Goal: Information Seeking & Learning: Learn about a topic

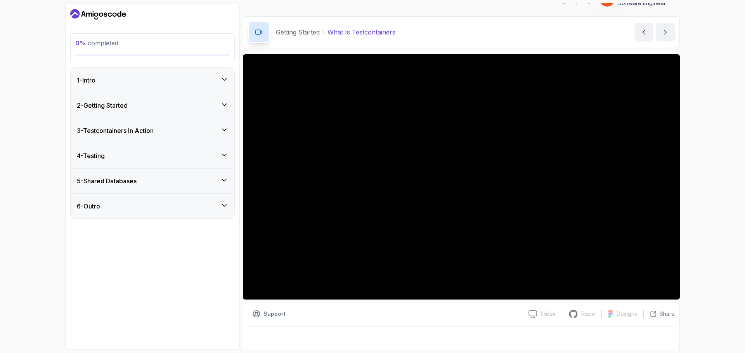
scroll to position [18, 0]
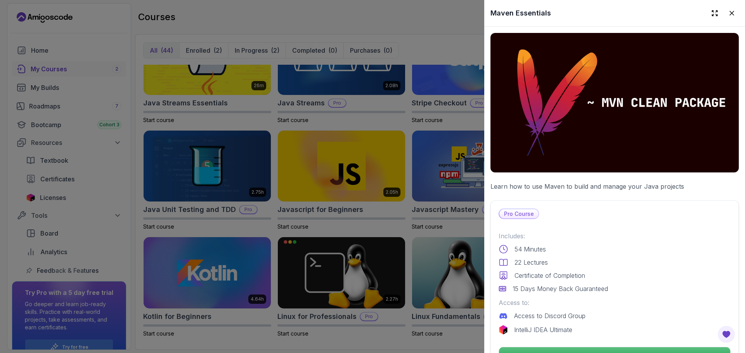
drag, startPoint x: 419, startPoint y: 20, endPoint x: 447, endPoint y: 31, distance: 30.1
click at [420, 20] on div at bounding box center [372, 176] width 745 height 353
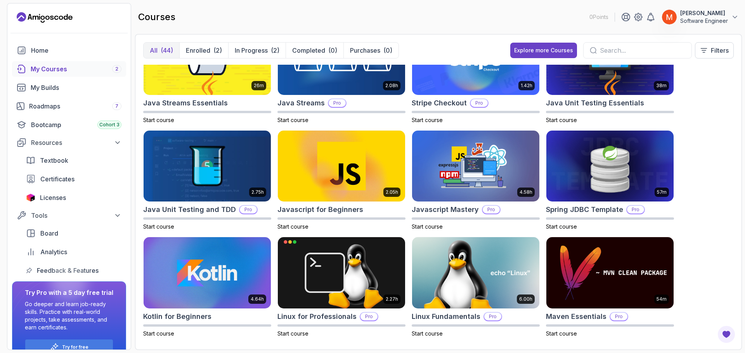
click at [719, 145] on div "8.31h Advanced Databases Pro Start course 5.18h Advanced Spring Boot Pro Start …" at bounding box center [438, 203] width 591 height 277
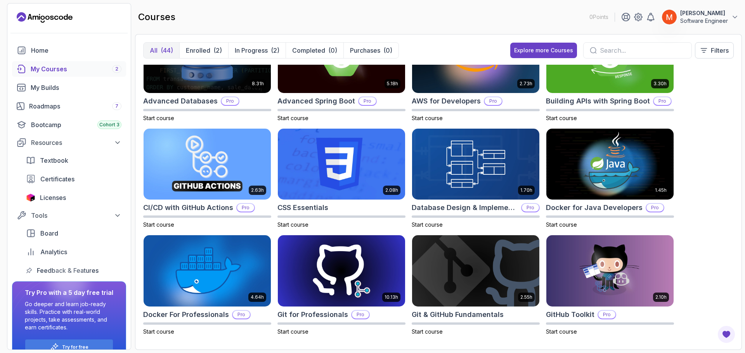
scroll to position [16, 0]
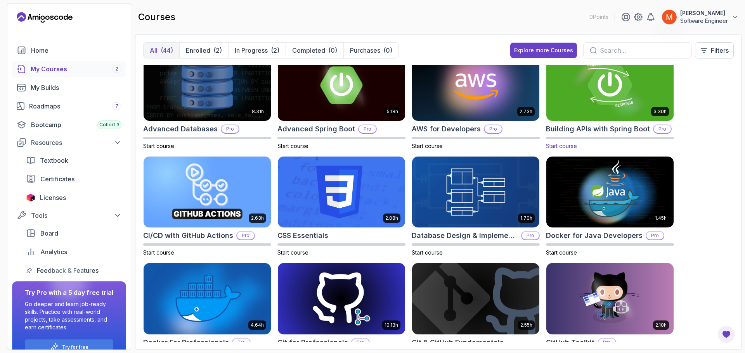
click at [617, 123] on div "3.30h Building APIs with Spring Boot Pro Start course" at bounding box center [610, 99] width 128 height 101
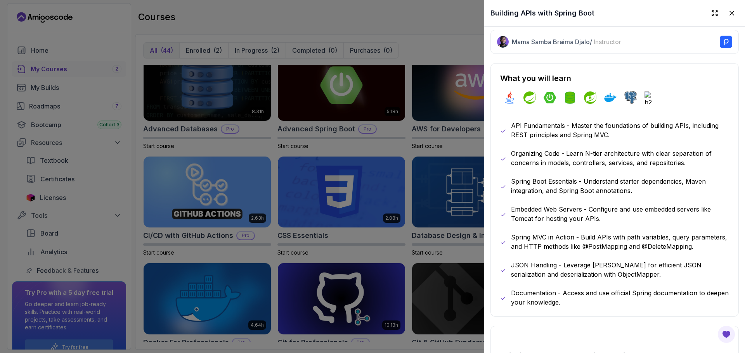
scroll to position [427, 0]
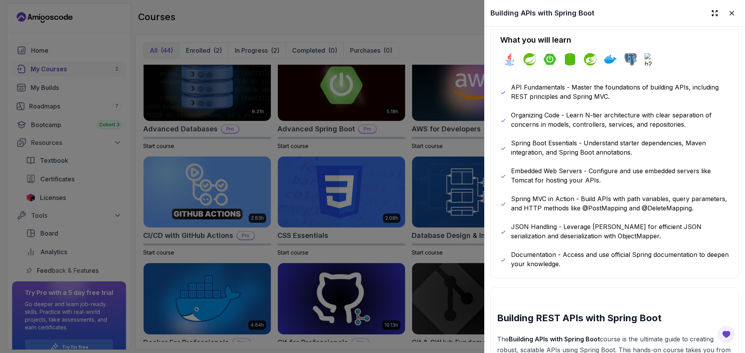
click at [626, 195] on p "Spring MVC in Action - Build APIs with path variables, query parameters, and HT…" at bounding box center [620, 203] width 218 height 19
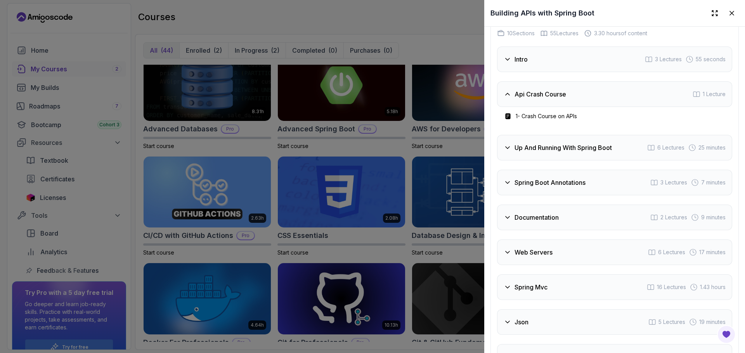
scroll to position [1494, 0]
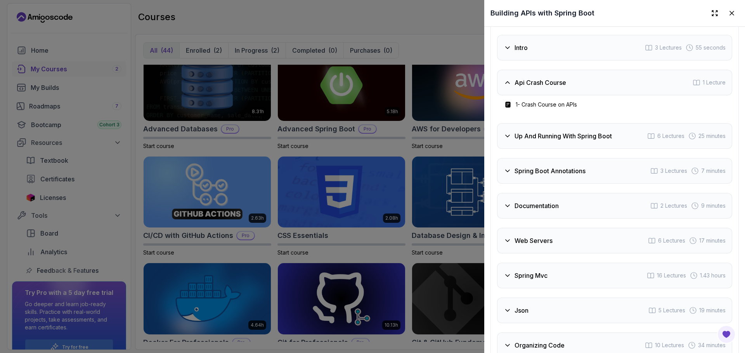
click at [512, 87] on div "Api Crash Course" at bounding box center [535, 82] width 62 height 9
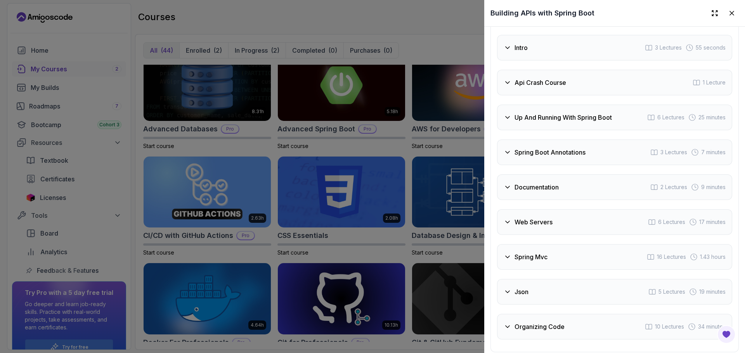
click at [520, 52] on h3 "Intro" at bounding box center [520, 47] width 13 height 9
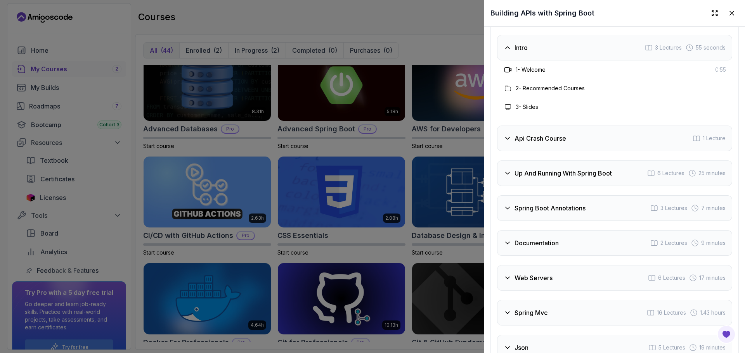
click at [520, 52] on h3 "Intro" at bounding box center [520, 47] width 13 height 9
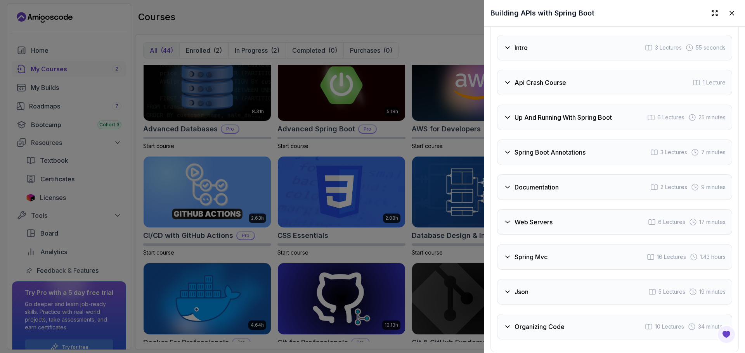
click at [566, 130] on div "Up And Running With Spring Boot 6 Lectures 25 minutes" at bounding box center [614, 118] width 235 height 26
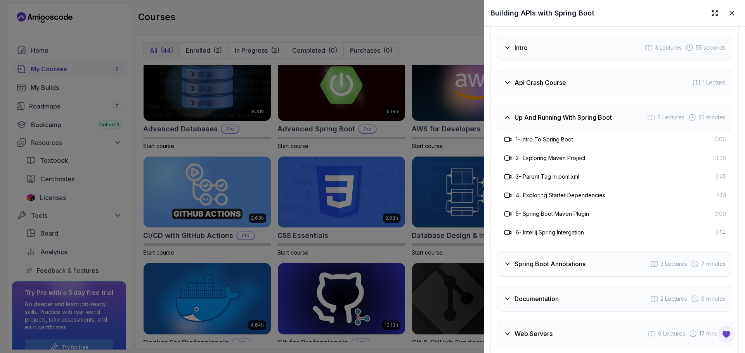
click at [566, 130] on div "Up And Running With Spring Boot 6 Lectures 25 minutes" at bounding box center [614, 118] width 235 height 26
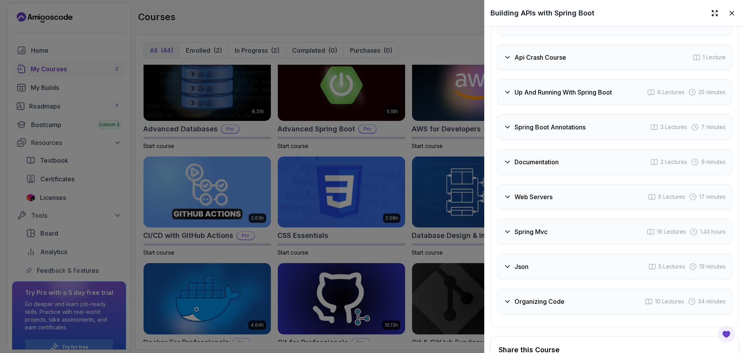
scroll to position [1533, 0]
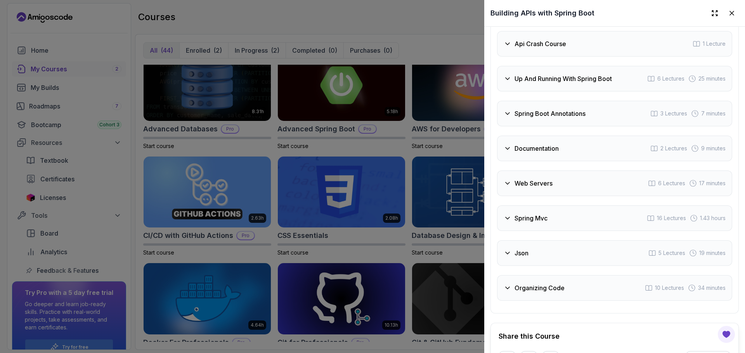
click at [574, 126] on div "Spring Boot Annotations 3 Lectures 7 minutes" at bounding box center [614, 114] width 235 height 26
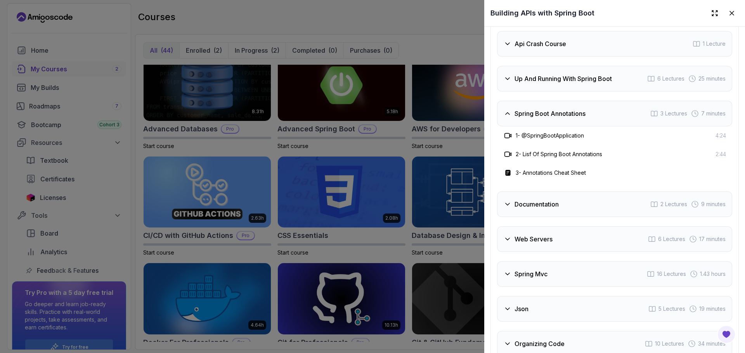
click at [574, 126] on div "Spring Boot Annotations 3 Lectures 7 minutes" at bounding box center [614, 114] width 235 height 26
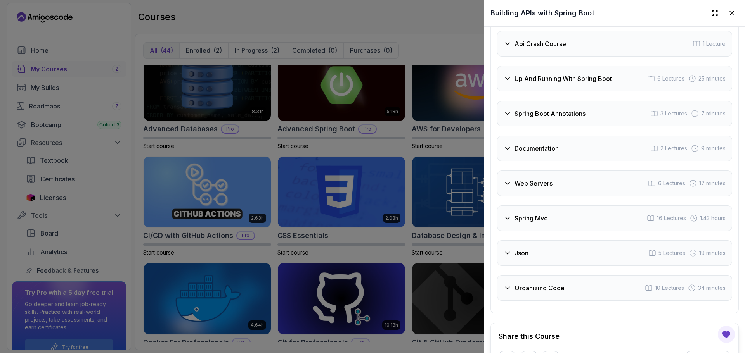
click at [585, 191] on div "Intro 3 Lectures 55 seconds Api Crash Course 1 Lecture Up And Running With Spri…" at bounding box center [614, 148] width 235 height 305
click at [585, 161] on div "Documentation 2 Lectures 9 minutes" at bounding box center [614, 149] width 235 height 26
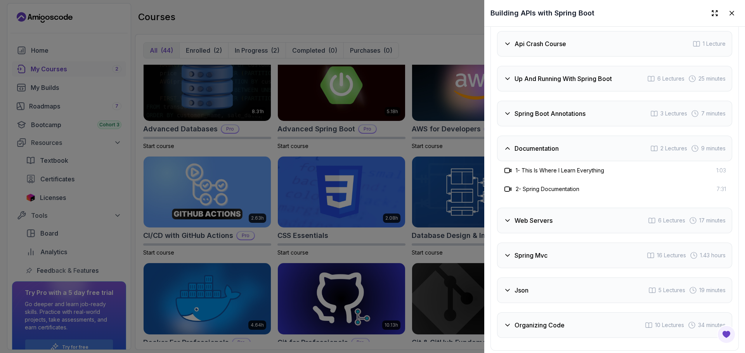
click at [581, 161] on div "Documentation 2 Lectures 9 minutes" at bounding box center [614, 149] width 235 height 26
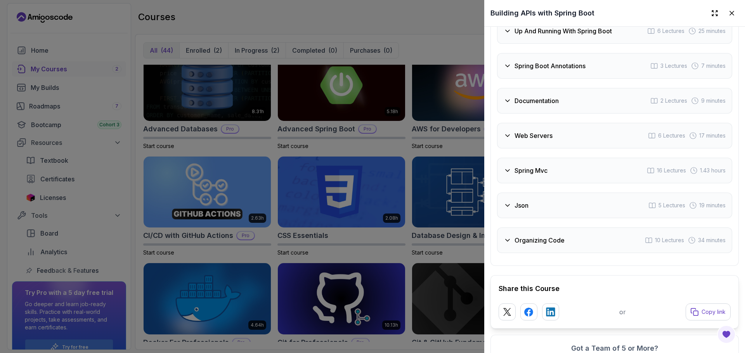
scroll to position [1658, 0]
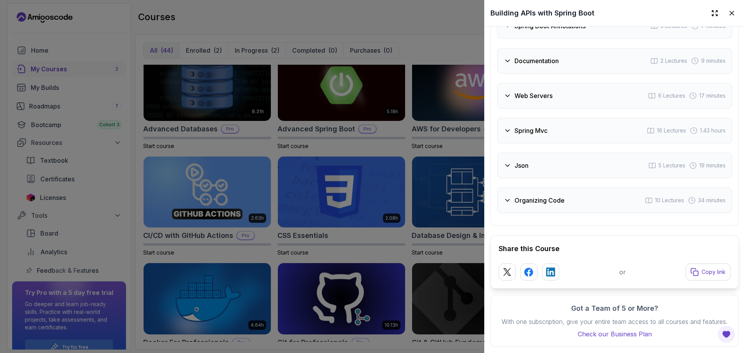
click at [568, 194] on div "Organizing Code 10 Lectures 34 minutes" at bounding box center [614, 201] width 235 height 26
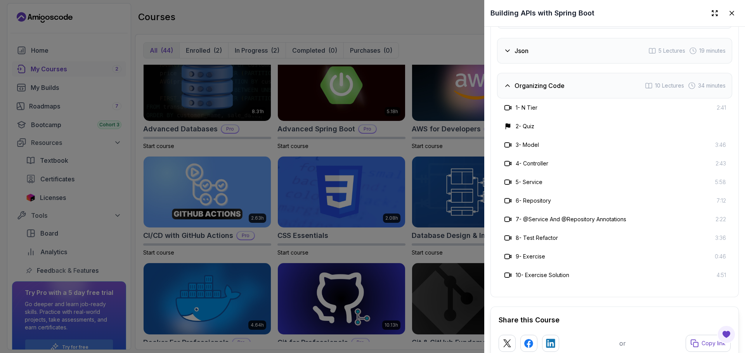
click at [582, 99] on div "Organizing Code 10 Lectures 34 minutes" at bounding box center [614, 86] width 235 height 26
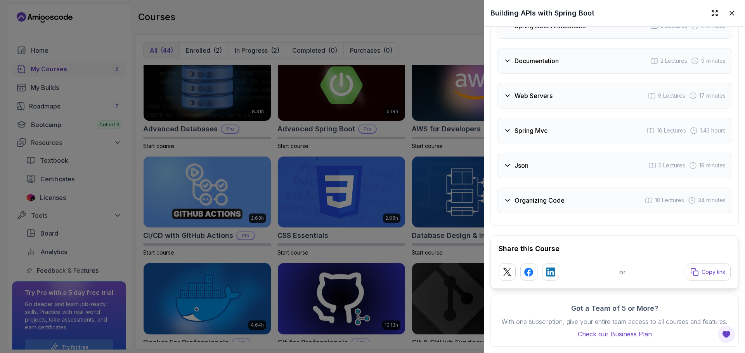
click at [556, 129] on div "Spring Mvc 16 Lectures 1.43 hours" at bounding box center [614, 131] width 235 height 26
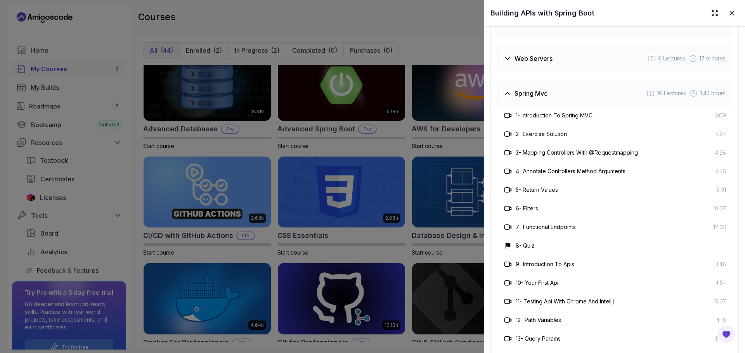
click at [556, 106] on div "Spring Mvc 16 Lectures 1.43 hours" at bounding box center [614, 94] width 235 height 26
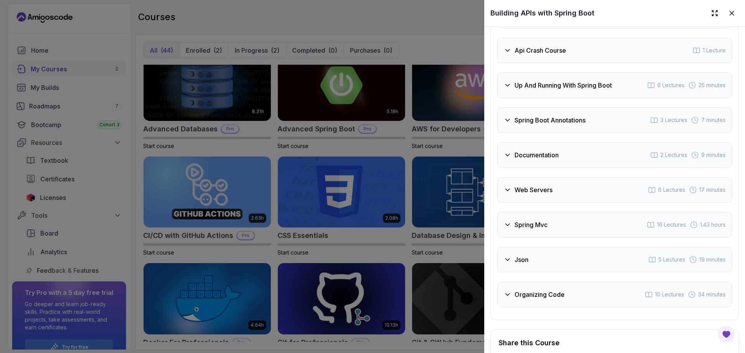
scroll to position [1580, 0]
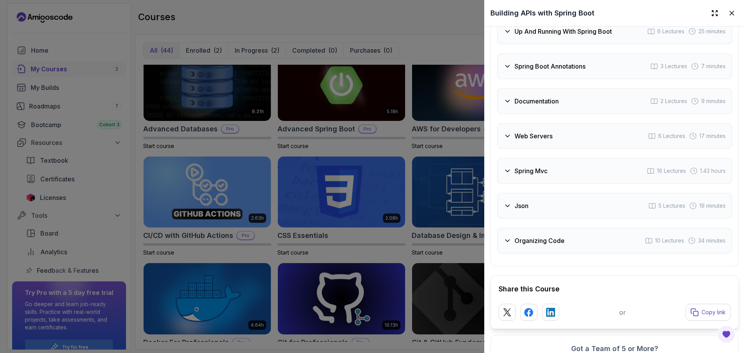
click at [584, 44] on div "Up And Running With Spring Boot 6 Lectures 25 minutes" at bounding box center [614, 32] width 235 height 26
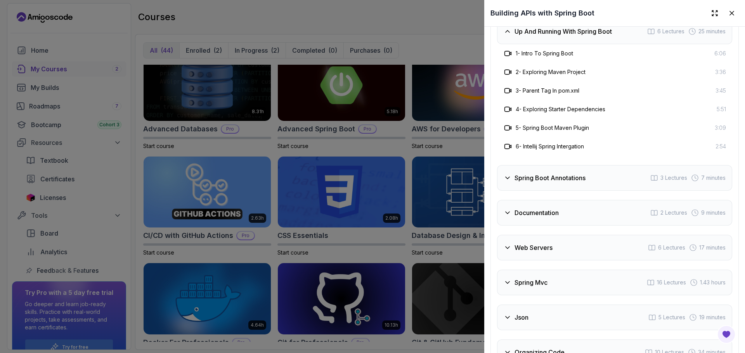
click at [598, 191] on div "Spring Boot Annotations 3 Lectures 7 minutes" at bounding box center [614, 178] width 235 height 26
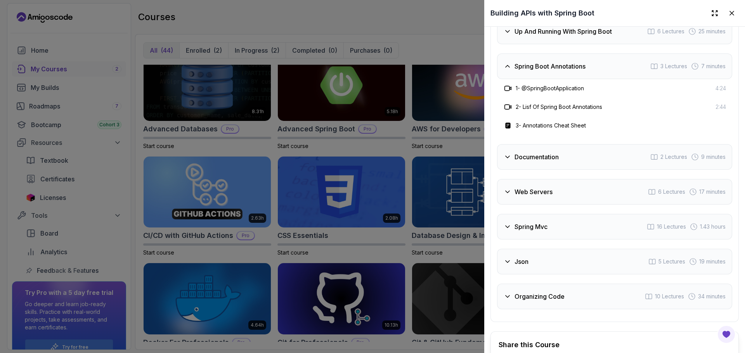
click at [594, 170] on div "Documentation 2 Lectures 9 minutes" at bounding box center [614, 157] width 235 height 26
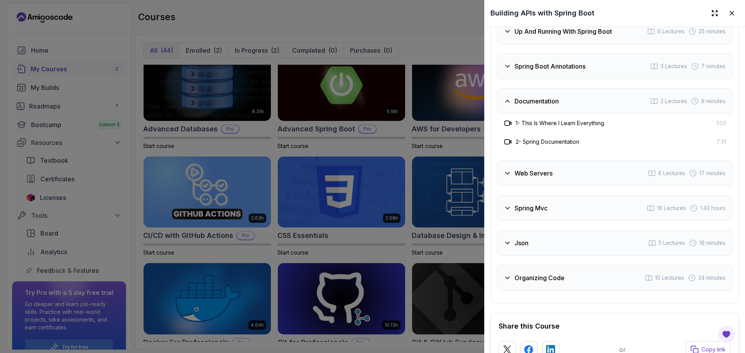
click at [585, 186] on div "Web Servers 6 Lectures 17 minutes" at bounding box center [614, 174] width 235 height 26
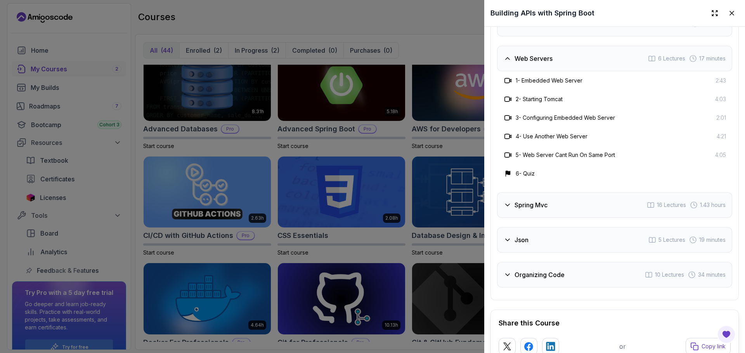
scroll to position [1697, 0]
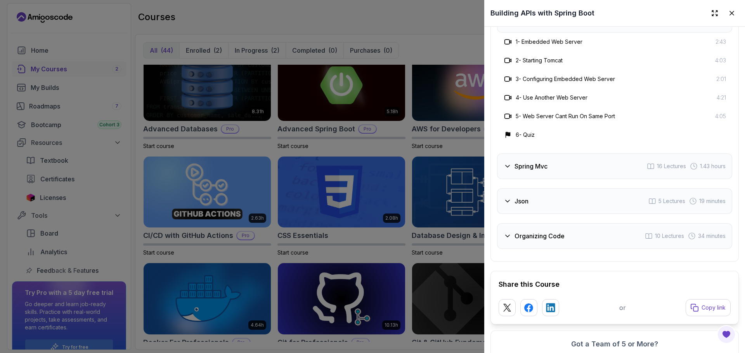
click at [565, 179] on div "Spring Mvc 16 Lectures 1.43 hours" at bounding box center [614, 167] width 235 height 26
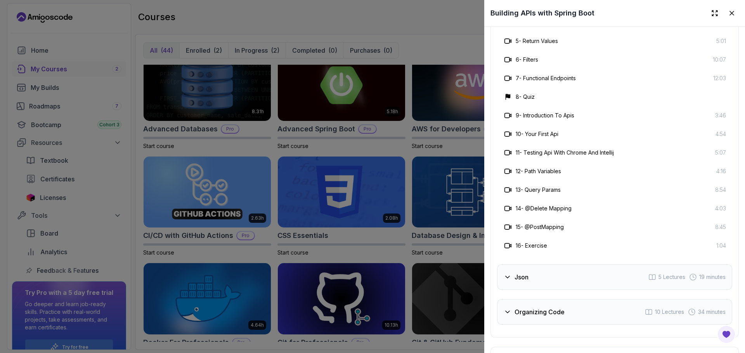
scroll to position [1813, 0]
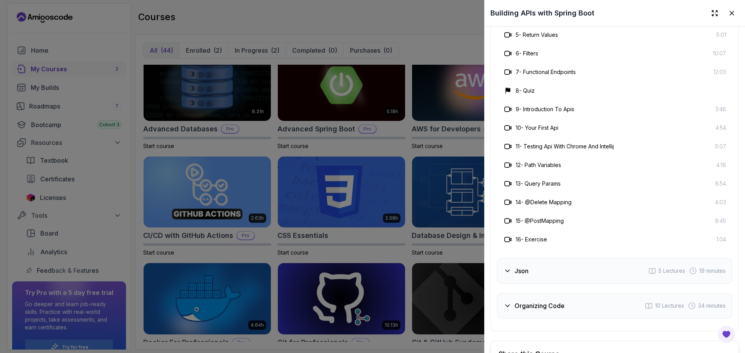
click at [626, 151] on div "11 - Testing Api With Chrome And Intellij 5:07" at bounding box center [614, 146] width 223 height 9
click at [558, 284] on div "Intro 3 Lectures 55 seconds Api Crash Course 1 Lecture Up And Running With Spri…" at bounding box center [614, 17] width 235 height 603
click at [546, 284] on div "Json 5 Lectures 19 minutes" at bounding box center [614, 271] width 235 height 26
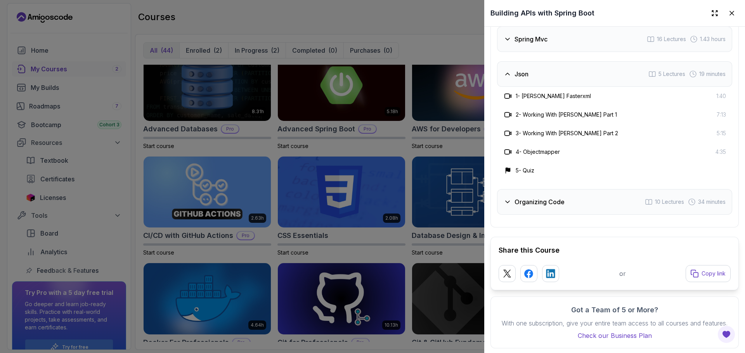
drag, startPoint x: 598, startPoint y: 107, endPoint x: 598, endPoint y: 182, distance: 74.9
click at [598, 87] on div "Json 5 Lectures 19 minutes" at bounding box center [614, 74] width 235 height 26
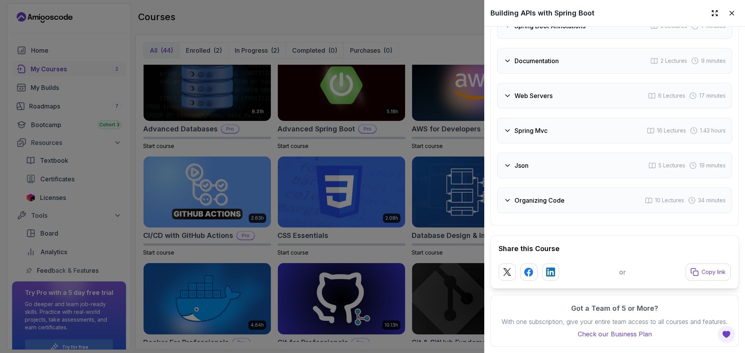
click at [599, 189] on div "Organizing Code 10 Lectures 34 minutes" at bounding box center [614, 201] width 235 height 26
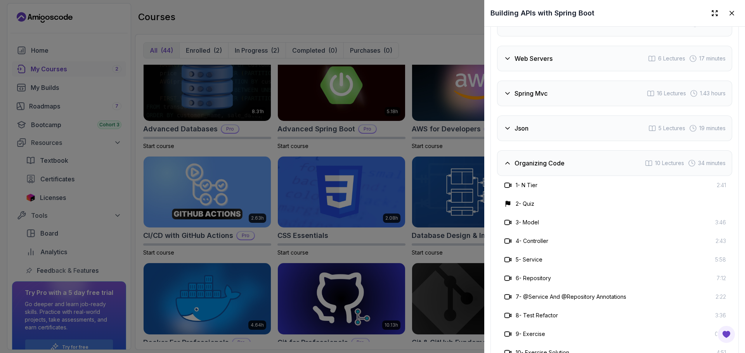
click at [589, 195] on div "1 - N Tier 2:41" at bounding box center [614, 185] width 235 height 19
click at [601, 176] on div "Organizing Code 10 Lectures 34 minutes" at bounding box center [614, 164] width 235 height 26
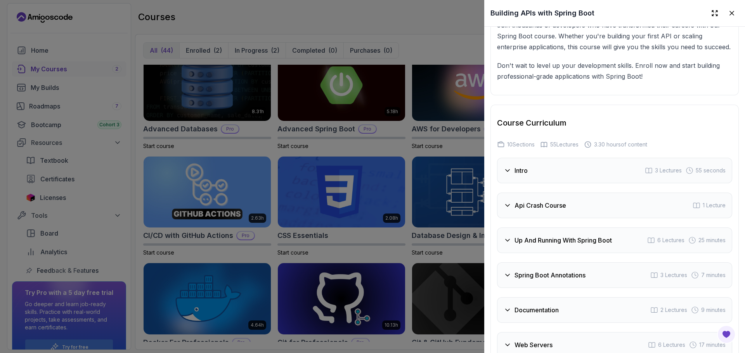
scroll to position [1347, 0]
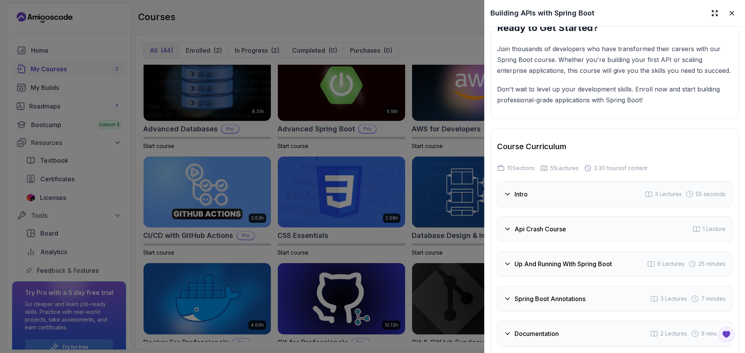
click at [561, 207] on div "Intro 3 Lectures 55 seconds" at bounding box center [614, 195] width 235 height 26
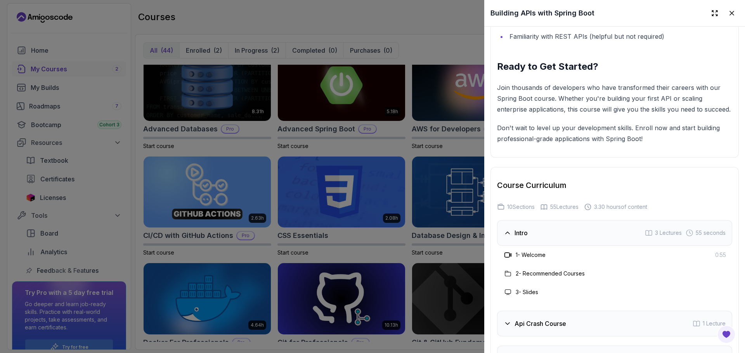
click at [570, 246] on div "Intro 3 Lectures 55 seconds" at bounding box center [614, 233] width 235 height 26
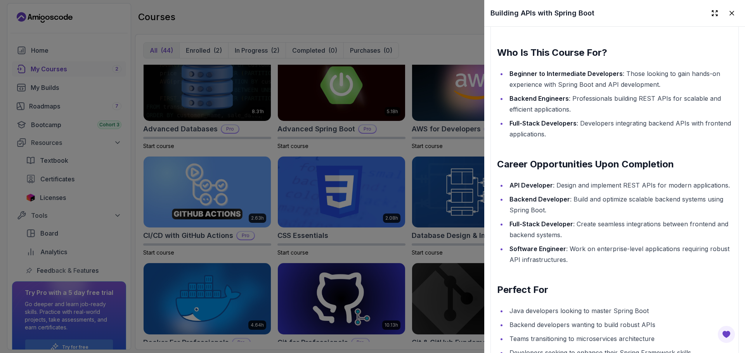
scroll to position [928, 0]
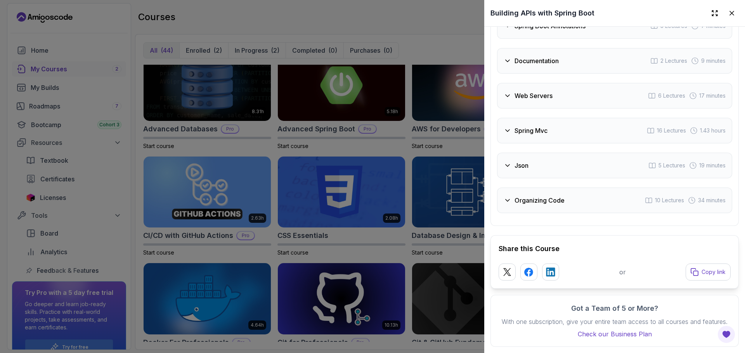
drag, startPoint x: 563, startPoint y: 174, endPoint x: 579, endPoint y: 286, distance: 112.5
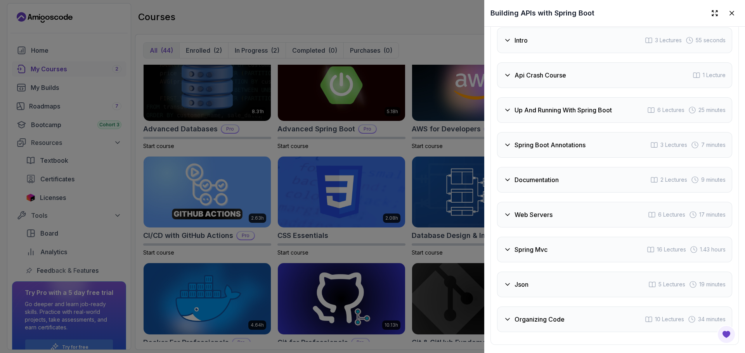
scroll to position [1386, 0]
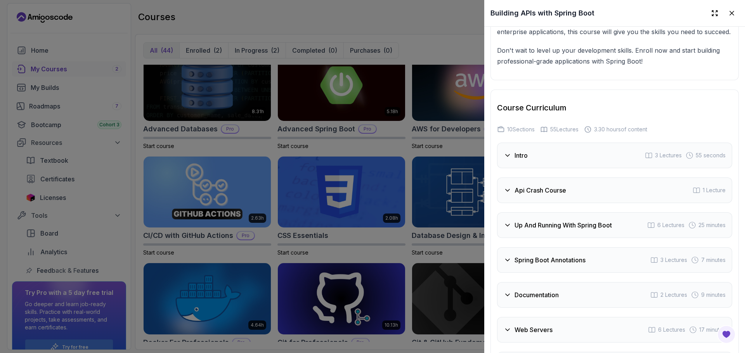
click at [551, 168] on div "Intro 3 Lectures 55 seconds" at bounding box center [614, 156] width 235 height 26
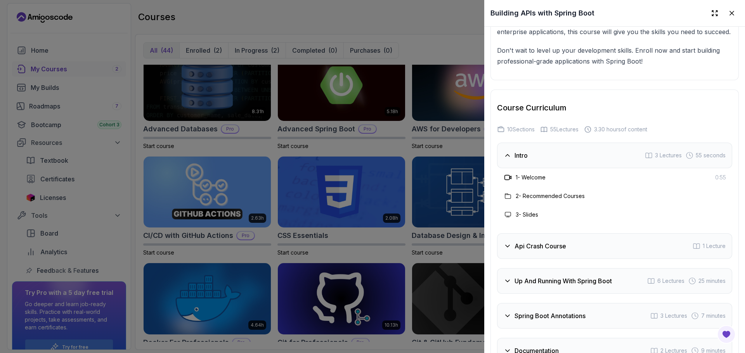
click at [553, 259] on div "Api Crash Course 1 Lecture" at bounding box center [614, 247] width 235 height 26
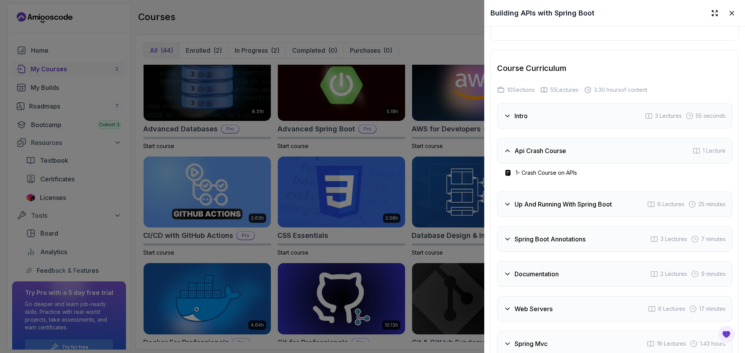
scroll to position [1503, 0]
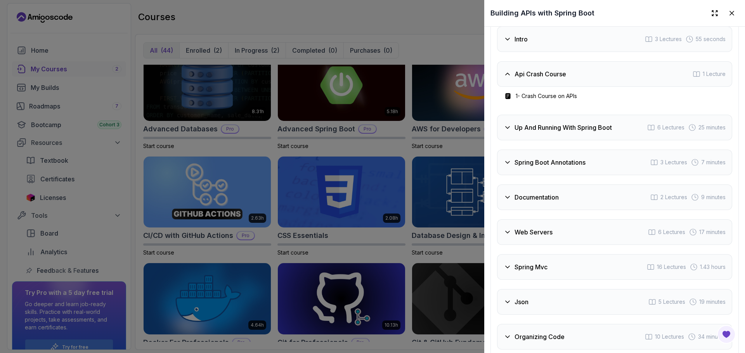
click at [570, 140] on div "Up And Running With Spring Boot 6 Lectures 25 minutes" at bounding box center [614, 128] width 235 height 26
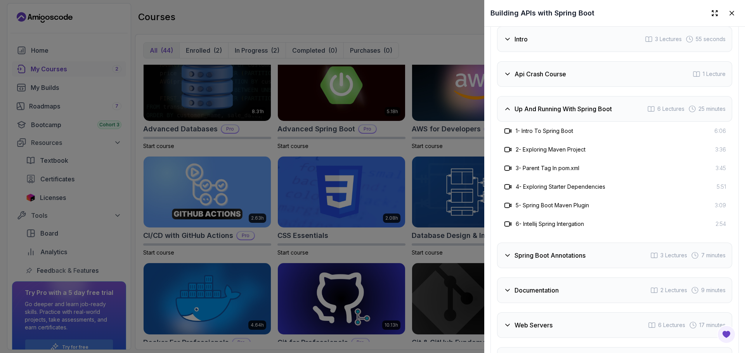
click at [577, 268] on div "Spring Boot Annotations 3 Lectures 7 minutes" at bounding box center [614, 256] width 235 height 26
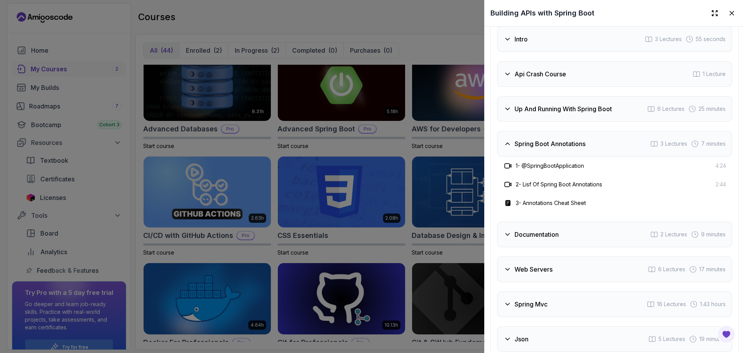
click at [537, 170] on h3 "1 - @SpringBootApplication" at bounding box center [550, 166] width 68 height 8
drag, startPoint x: 523, startPoint y: 195, endPoint x: 597, endPoint y: 200, distance: 73.9
click at [597, 175] on div "1 - @SpringBootApplication 4:24" at bounding box center [614, 166] width 235 height 19
click at [602, 248] on div "Documentation 2 Lectures 9 minutes" at bounding box center [614, 235] width 235 height 26
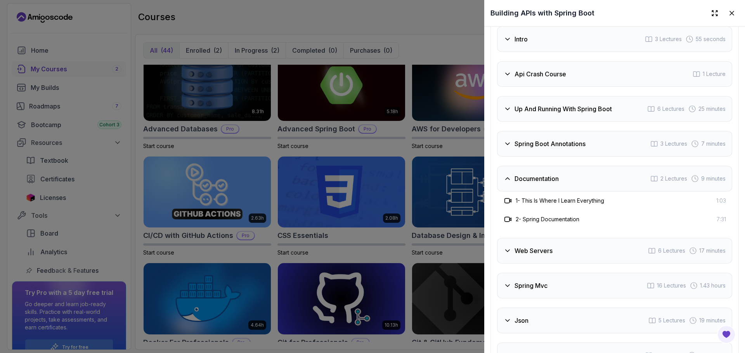
click at [565, 192] on div "Documentation 2 Lectures 9 minutes" at bounding box center [614, 179] width 235 height 26
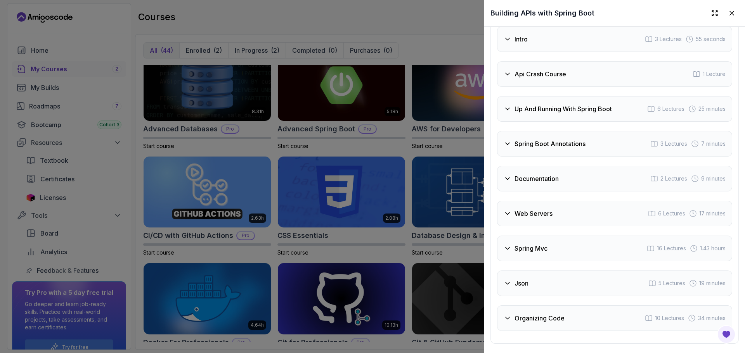
click at [560, 157] on div "Spring Boot Annotations 3 Lectures 7 minutes" at bounding box center [614, 144] width 235 height 26
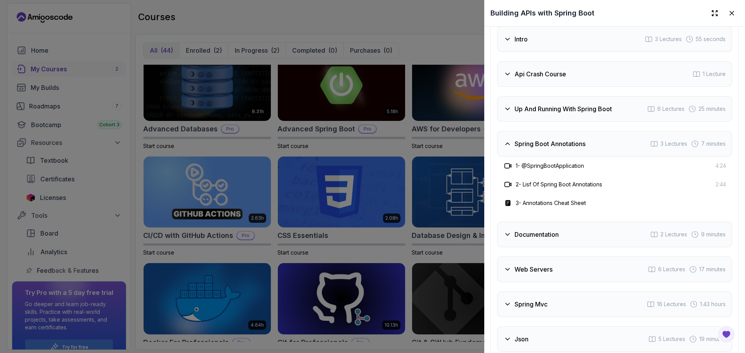
click at [587, 157] on div "Spring Boot Annotations 3 Lectures 7 minutes" at bounding box center [614, 144] width 235 height 26
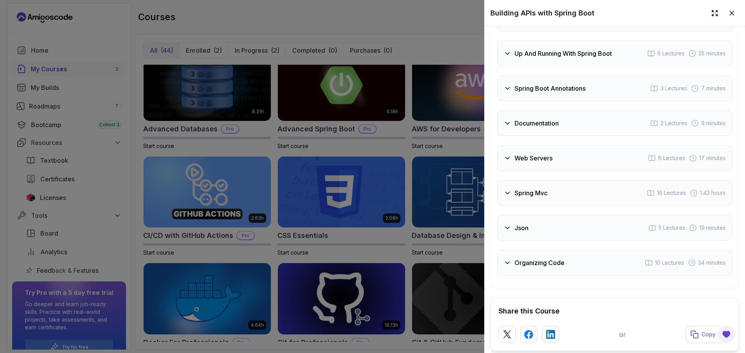
scroll to position [1580, 0]
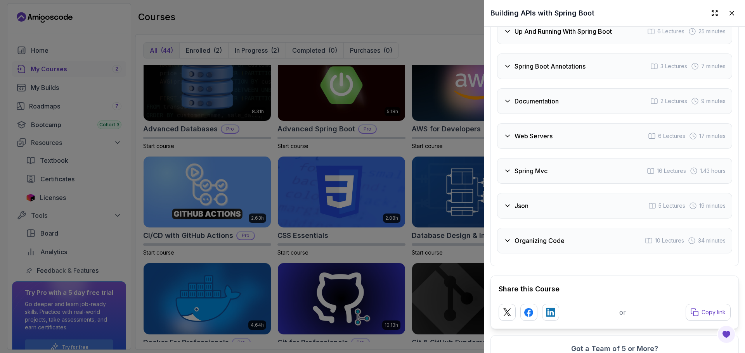
click at [492, 125] on div "Course Curriculum 10 Sections 55 Lectures 3.30 hours of content Intro 3 Lecture…" at bounding box center [614, 81] width 248 height 371
click at [411, 105] on div at bounding box center [372, 176] width 745 height 353
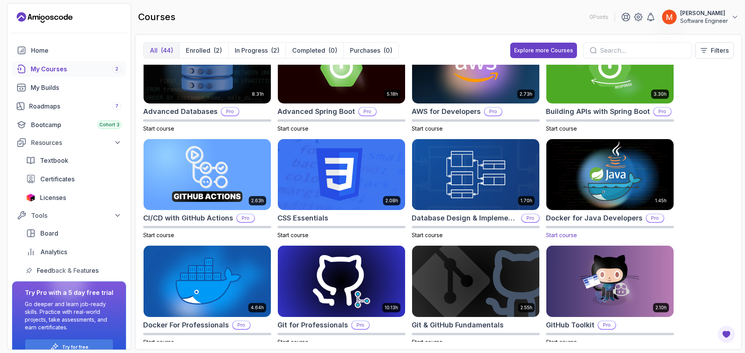
scroll to position [78, 0]
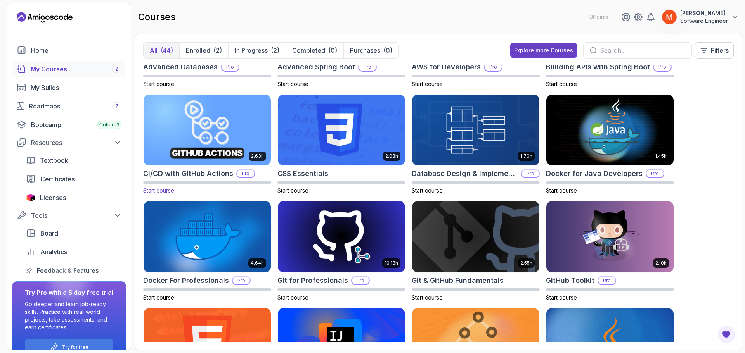
click at [224, 144] on img at bounding box center [206, 130] width 133 height 75
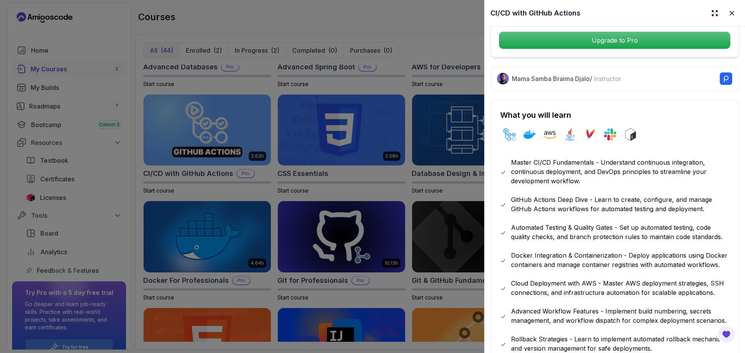
scroll to position [349, 0]
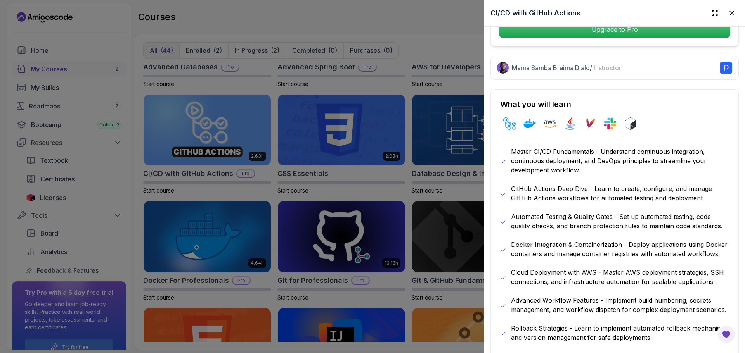
click at [639, 164] on p "Master CI/CD Fundamentals - Understand continuous integration, continuous deplo…" at bounding box center [620, 161] width 218 height 28
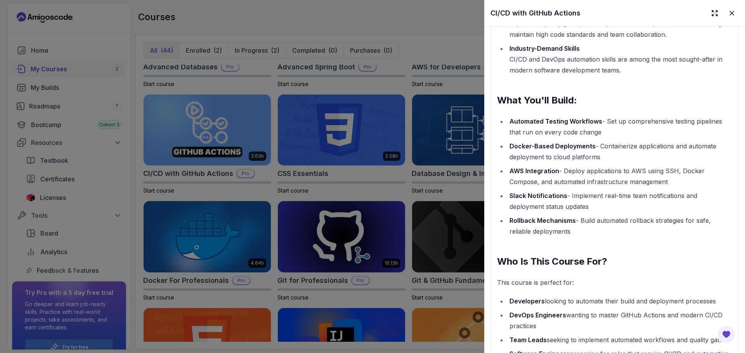
scroll to position [1000, 0]
click at [414, 44] on div at bounding box center [372, 176] width 745 height 353
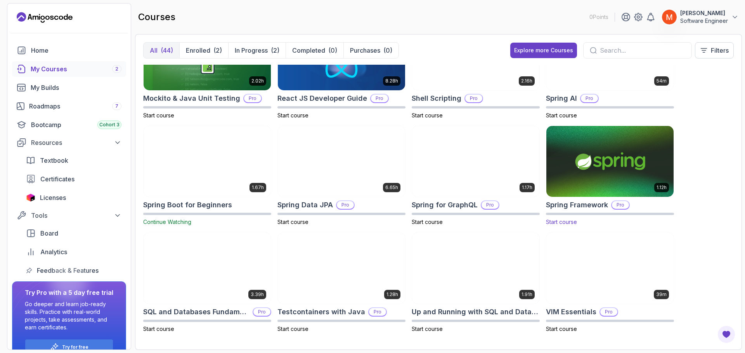
scroll to position [902, 0]
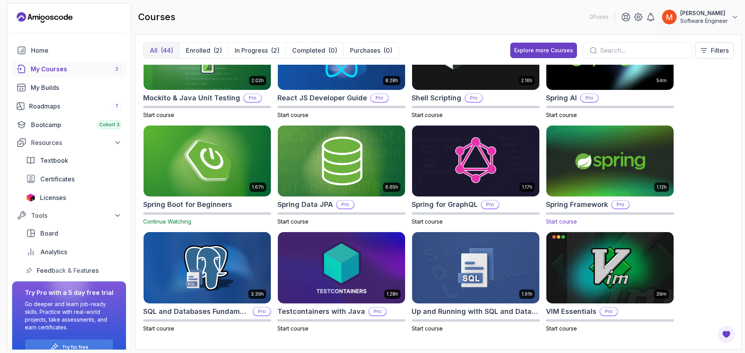
click at [568, 201] on h2 "Spring Framework" at bounding box center [577, 204] width 62 height 11
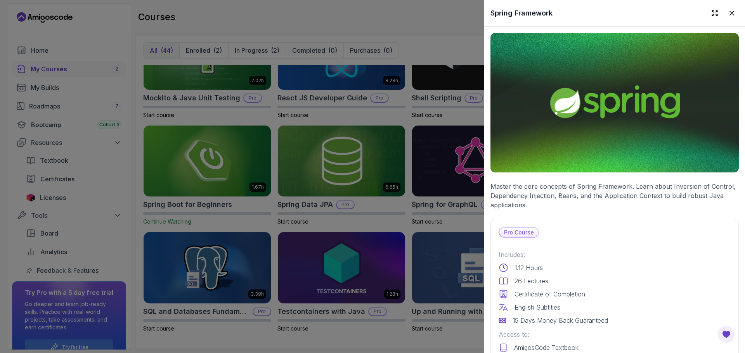
click at [569, 189] on p "Master the core concepts of Spring Framework. Learn about Inversion of Control,…" at bounding box center [614, 196] width 248 height 28
click at [580, 186] on p "Master the core concepts of Spring Framework. Learn about Inversion of Control,…" at bounding box center [614, 196] width 248 height 28
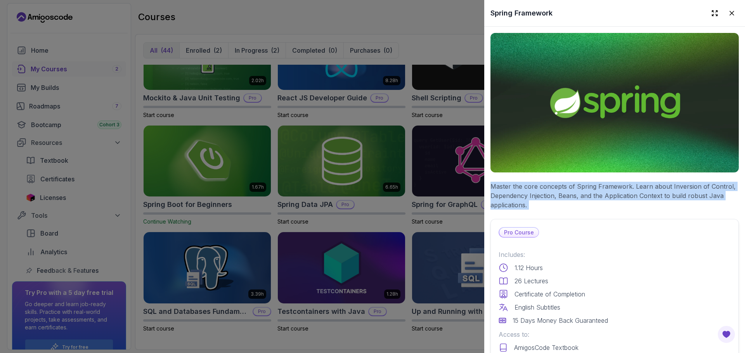
click at [580, 186] on p "Master the core concepts of Spring Framework. Learn about Inversion of Control,…" at bounding box center [614, 196] width 248 height 28
click at [566, 187] on p "Master the core concepts of Spring Framework. Learn about Inversion of Control,…" at bounding box center [614, 196] width 248 height 28
drag, startPoint x: 523, startPoint y: 211, endPoint x: 563, endPoint y: 202, distance: 40.9
click at [563, 202] on p "Master the core concepts of Spring Framework. Learn about Inversion of Control,…" at bounding box center [614, 196] width 248 height 28
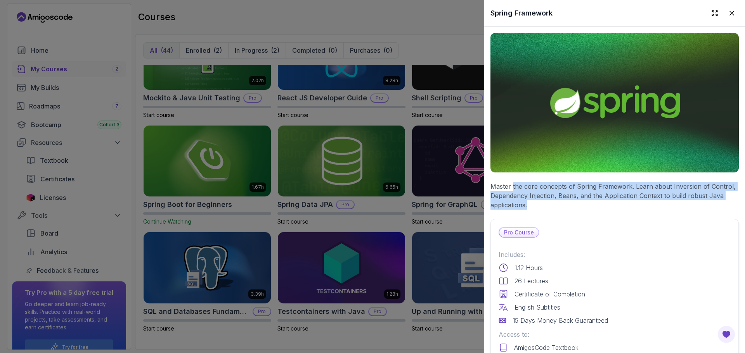
click at [563, 202] on p "Master the core concepts of Spring Framework. Learn about Inversion of Control,…" at bounding box center [614, 196] width 248 height 28
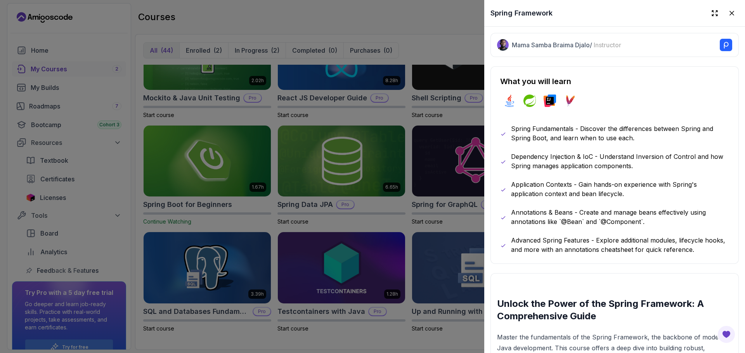
scroll to position [466, 0]
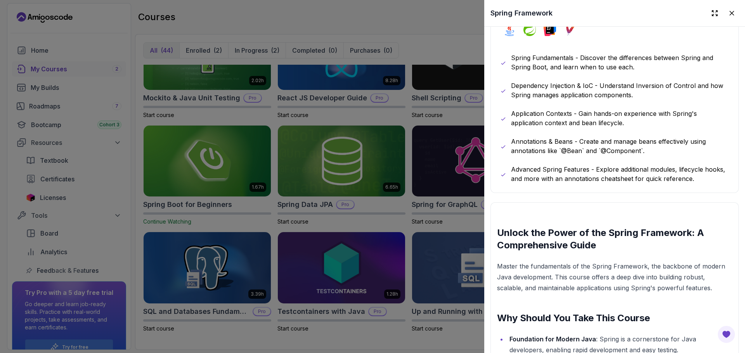
click at [598, 149] on p "Annotations & Beans - Create and manage beans effectively using annotations lik…" at bounding box center [620, 146] width 218 height 19
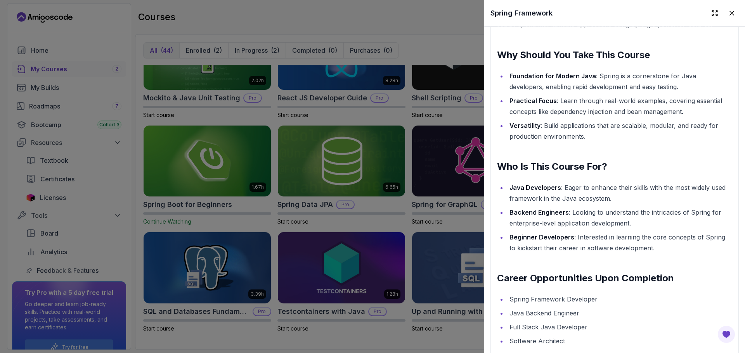
scroll to position [729, 0]
